Goal: Transaction & Acquisition: Purchase product/service

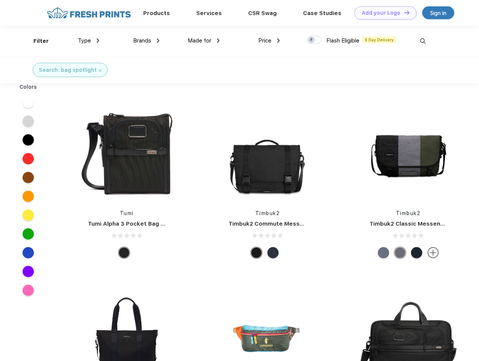
click at [383, 13] on link "Add your Logo Design Tool" at bounding box center [386, 12] width 62 height 13
click at [0, 0] on div "Design Tool" at bounding box center [0, 0] width 0 height 0
click at [403, 12] on link "Add your Logo Design Tool" at bounding box center [386, 12] width 62 height 13
click at [36, 41] on div "Filter" at bounding box center [40, 41] width 15 height 9
click at [89, 41] on span "Type" at bounding box center [84, 40] width 13 height 7
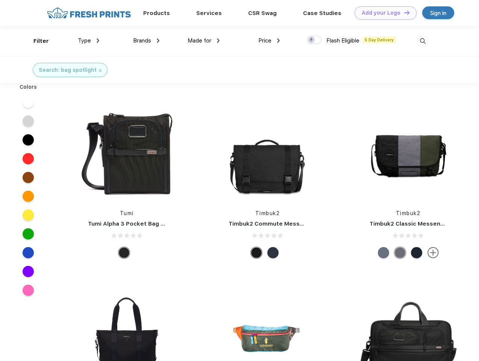
click at [146, 41] on span "Brands" at bounding box center [142, 40] width 18 height 7
click at [204, 41] on span "Made for" at bounding box center [200, 40] width 24 height 7
click at [269, 41] on span "Price" at bounding box center [264, 40] width 13 height 7
click at [314, 40] on div at bounding box center [314, 40] width 15 height 8
click at [312, 40] on input "checkbox" at bounding box center [309, 37] width 5 height 5
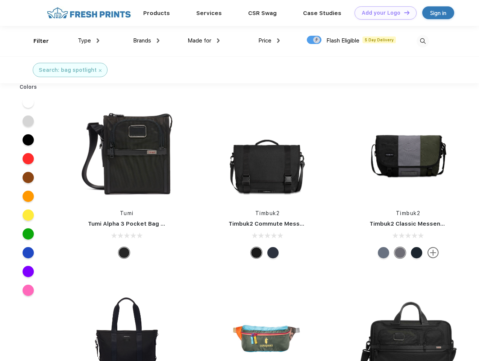
click at [423, 41] on img at bounding box center [423, 41] width 12 height 12
